Goal: Check status: Check status

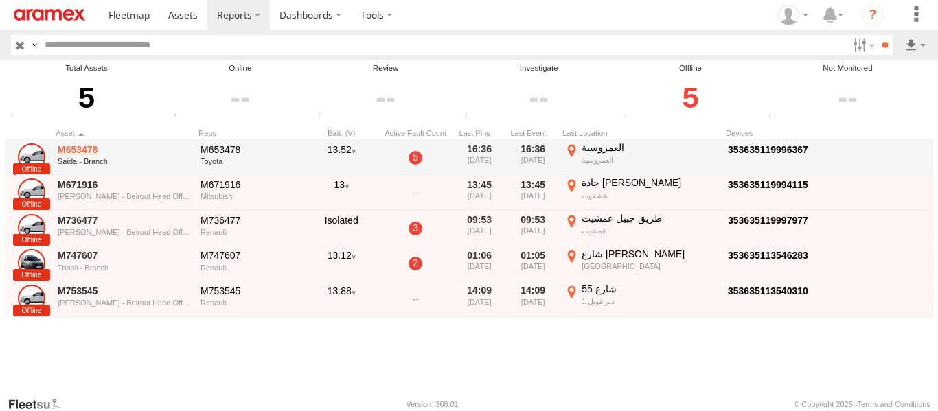
click at [86, 151] on link "M653478" at bounding box center [124, 150] width 133 height 12
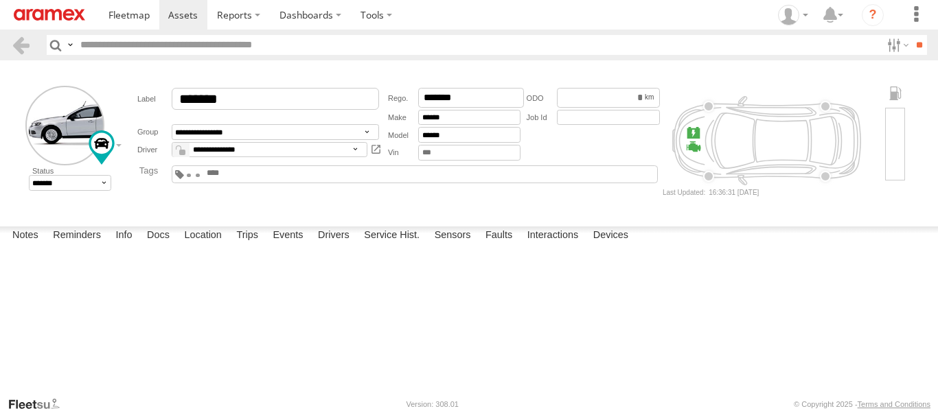
click at [31, 52] on section at bounding box center [23, 45] width 25 height 20
click at [12, 43] on link at bounding box center [21, 45] width 20 height 20
